Goal: Find specific page/section: Find specific page/section

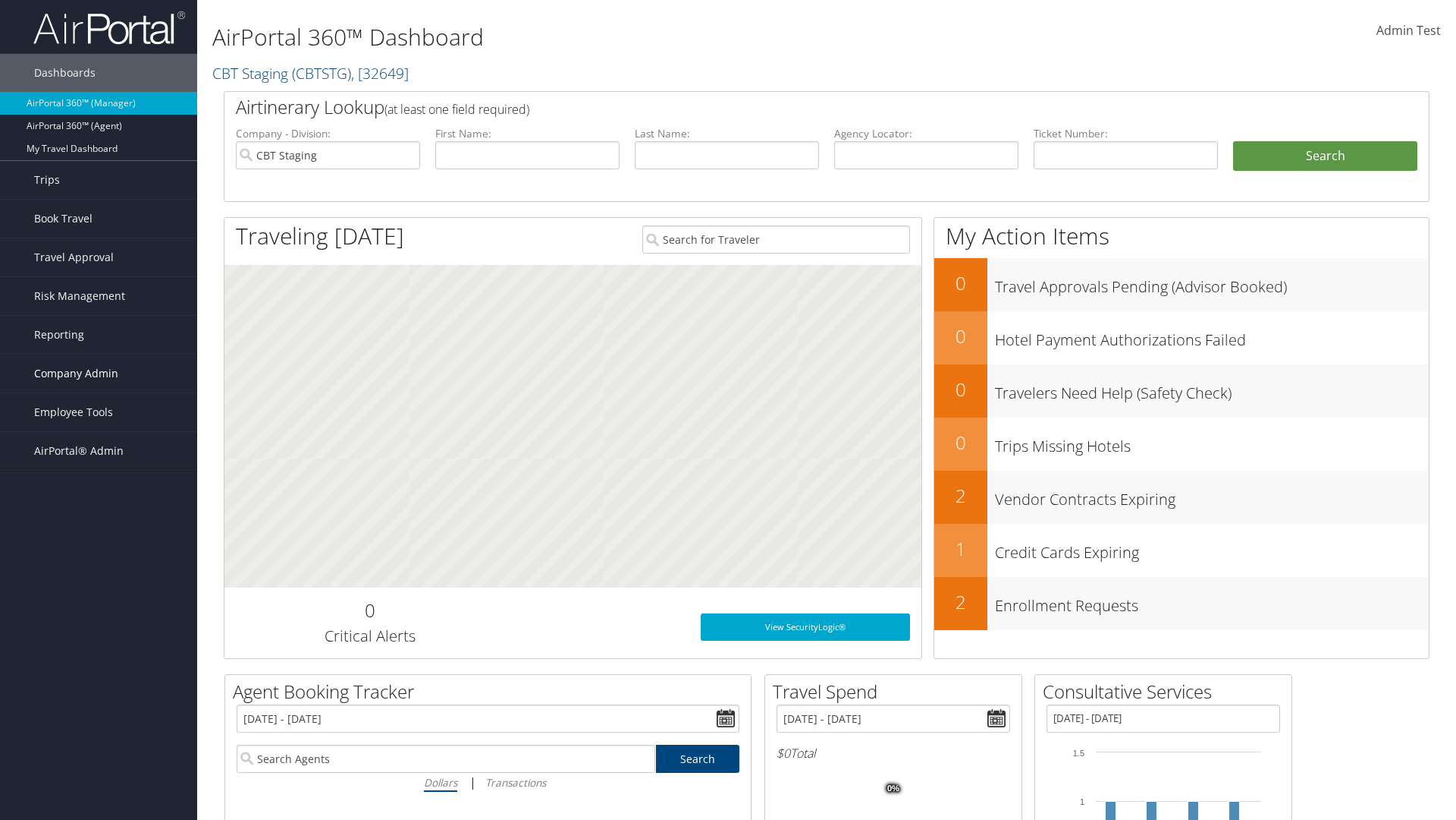
click at [99, 373] on span "Company Admin" at bounding box center [75, 373] width 84 height 38
click at [99, 450] on link "People" at bounding box center [99, 450] width 197 height 23
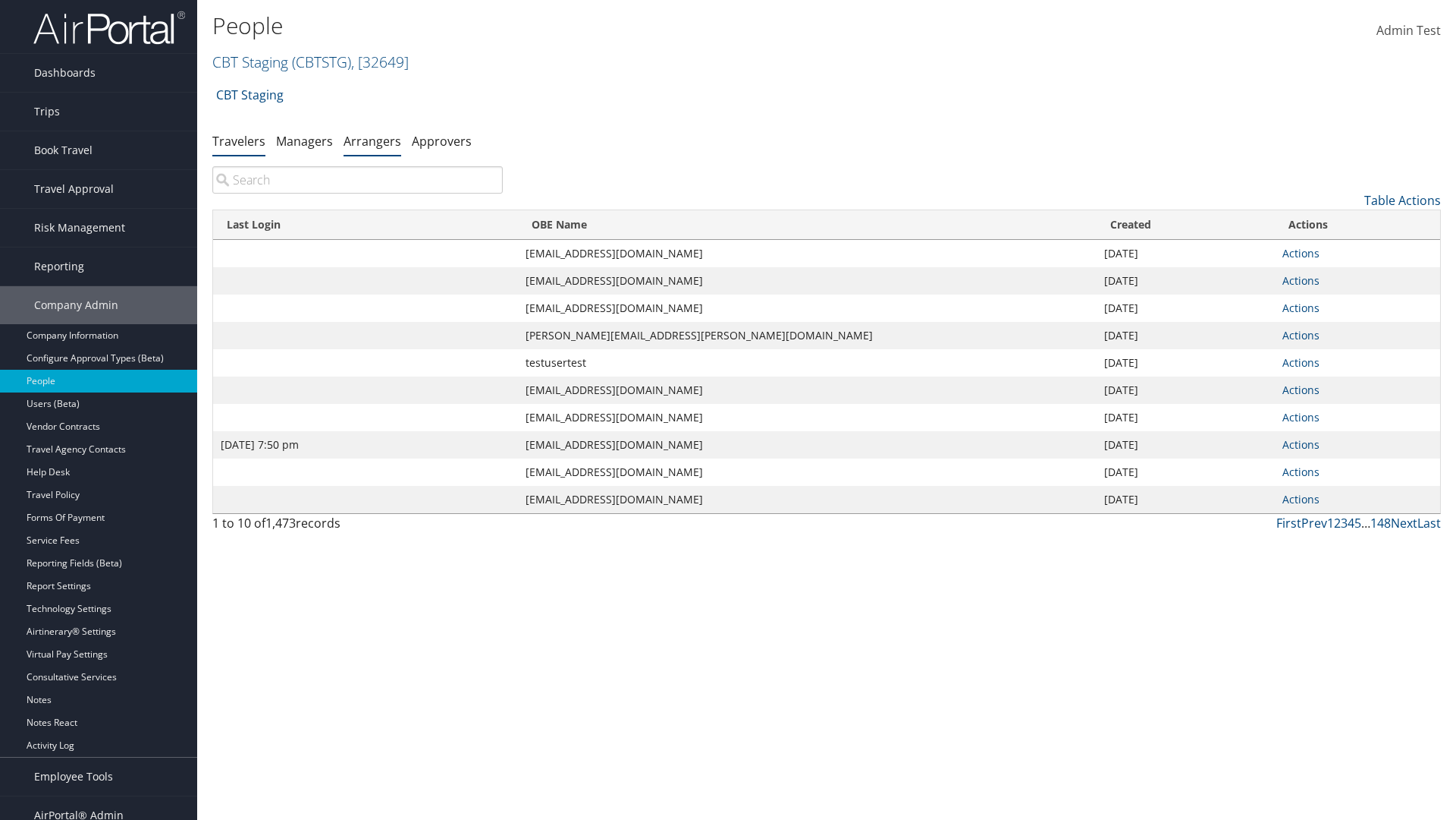
click at [372, 140] on link "Arrangers" at bounding box center [372, 141] width 58 height 17
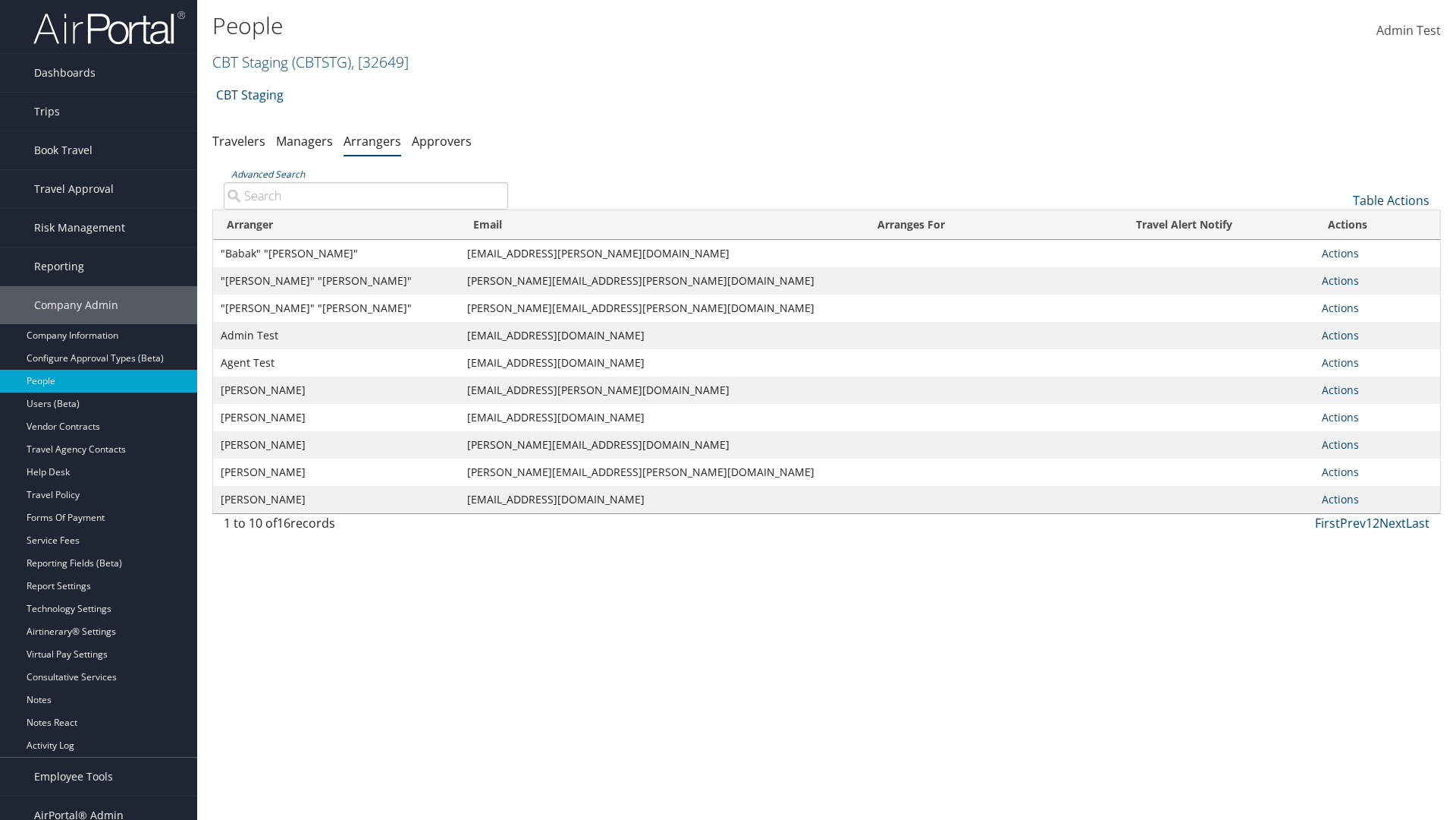
click at [366, 195] on input "Advanced Search" at bounding box center [366, 196] width 285 height 27
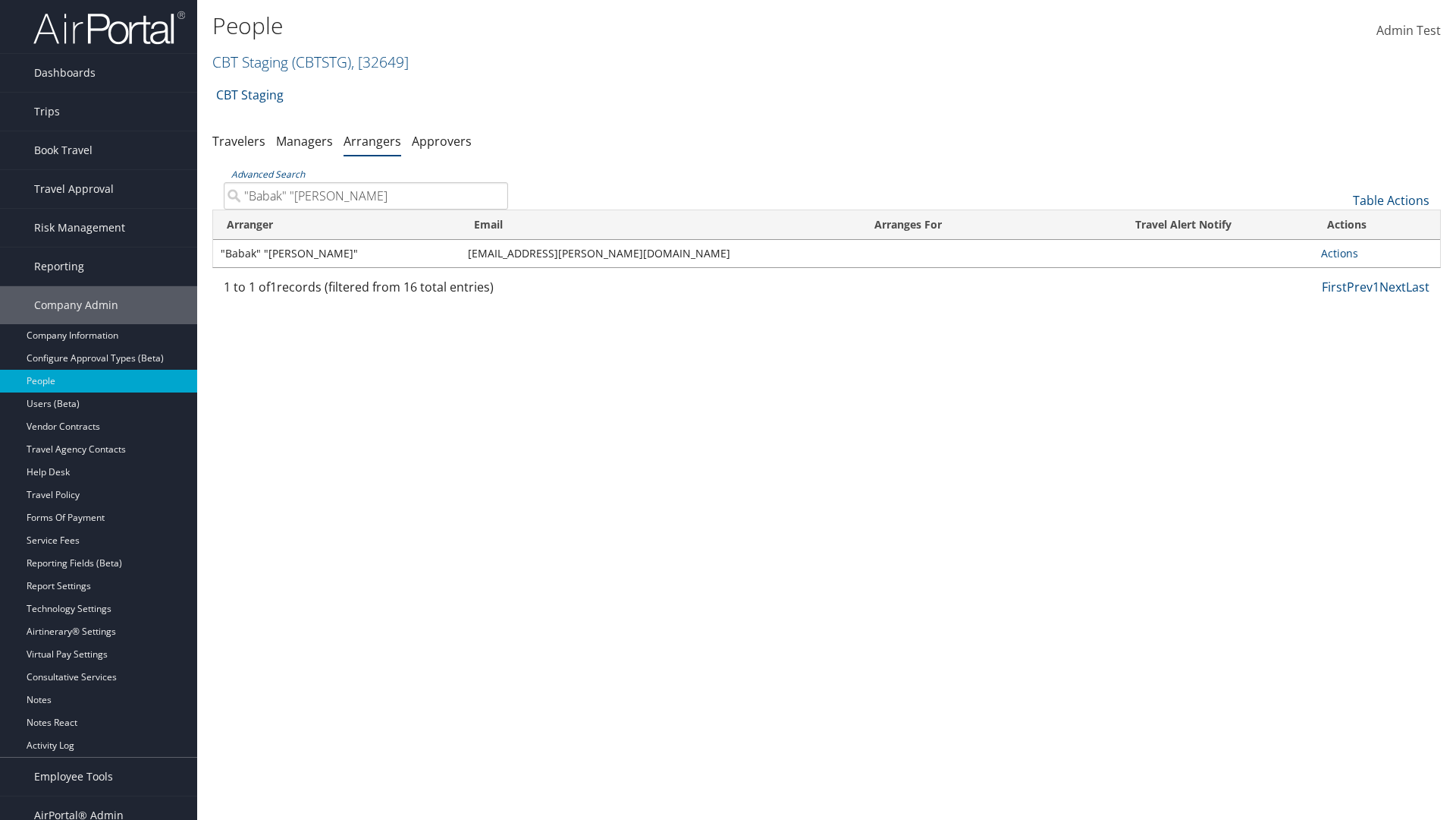
type input ""Babak" "Afshari""
